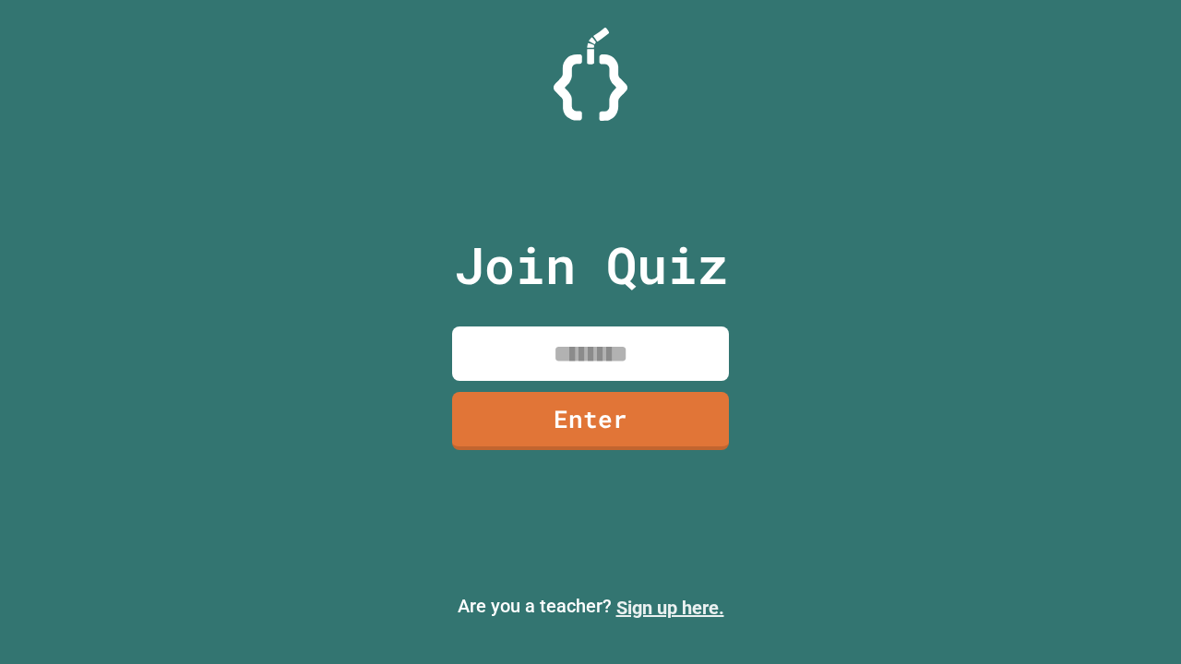
click at [670, 608] on link "Sign up here." at bounding box center [670, 608] width 108 height 22
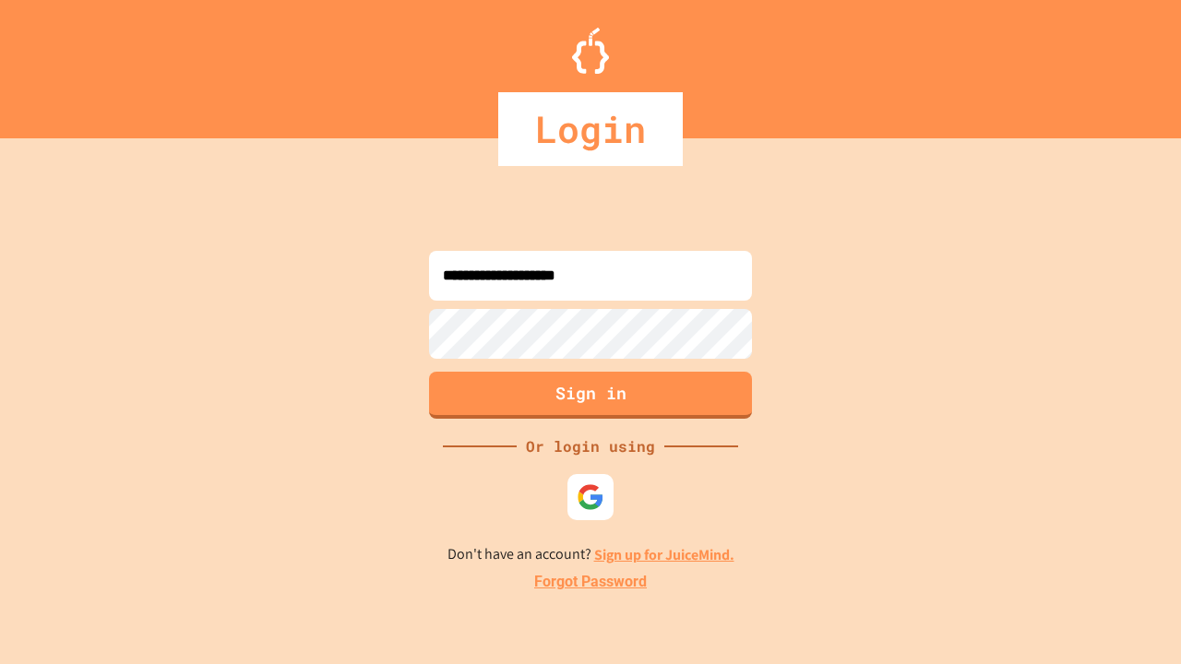
type input "**********"
